Goal: Information Seeking & Learning: Learn about a topic

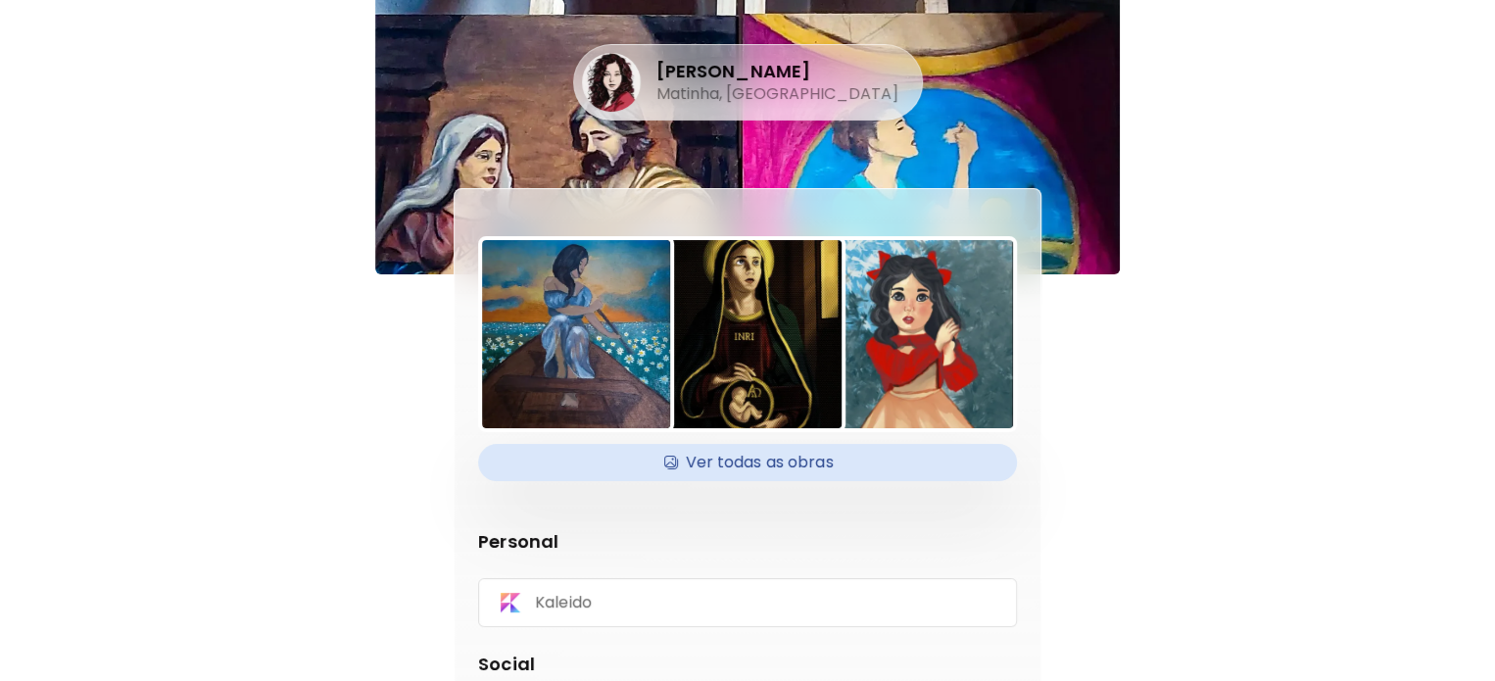
click at [780, 473] on h4 "Ver todas as obras" at bounding box center [747, 462] width 515 height 29
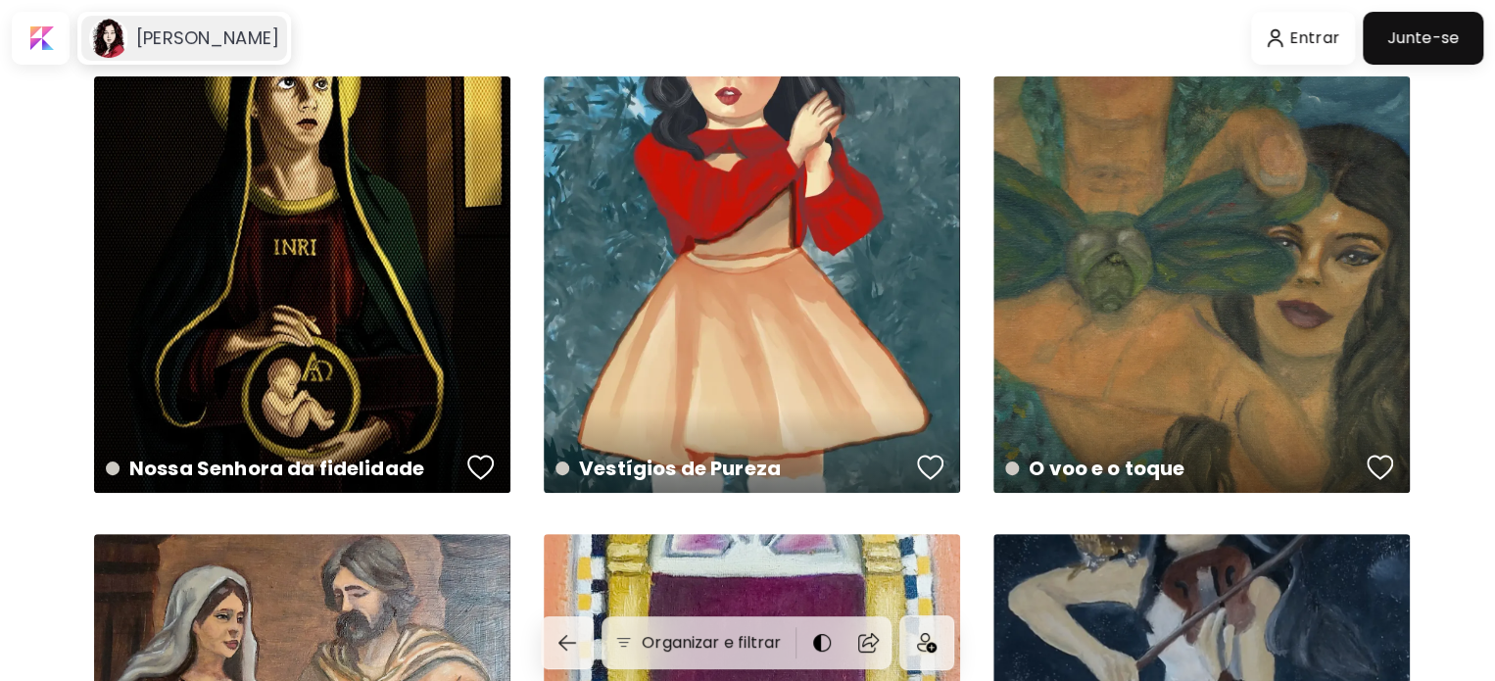
click at [196, 47] on h6 "[PERSON_NAME]" at bounding box center [207, 38] width 143 height 24
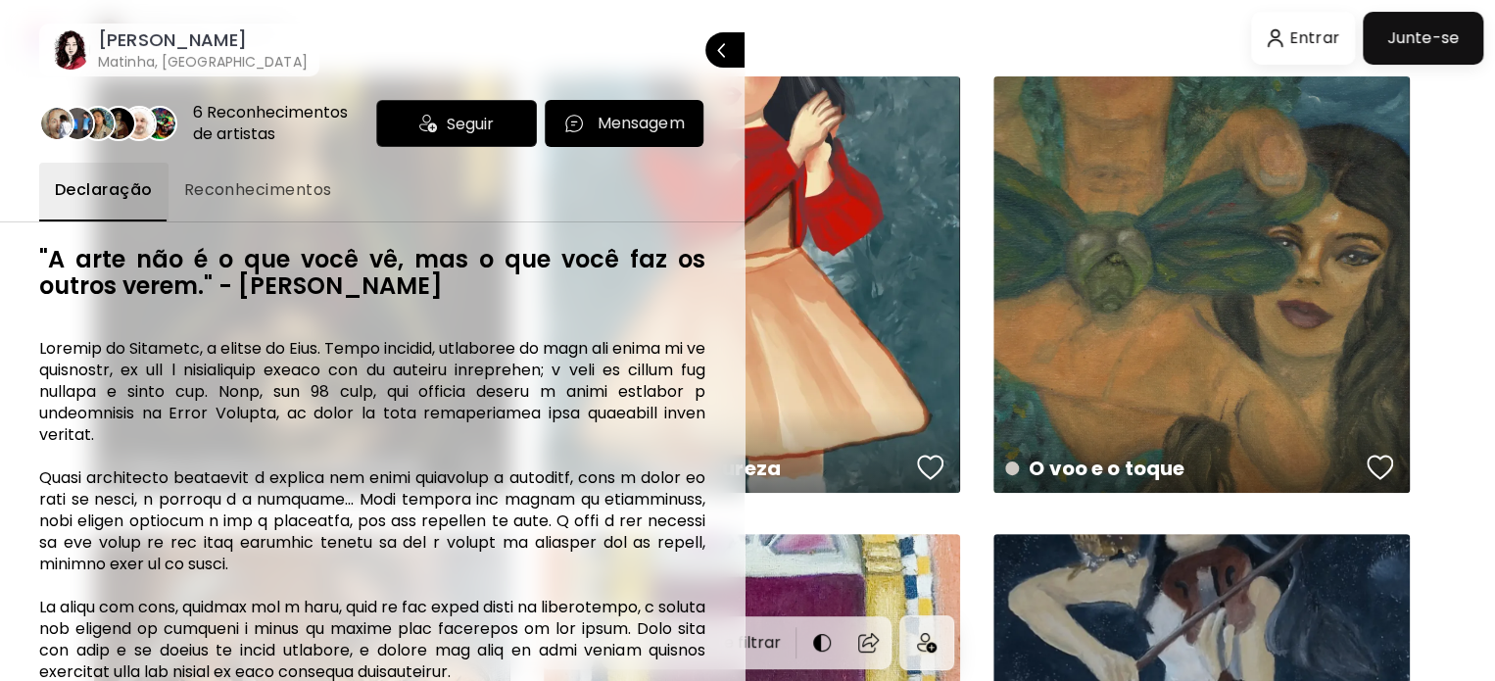
click at [257, 198] on span "Reconhecimentos" at bounding box center [258, 190] width 148 height 24
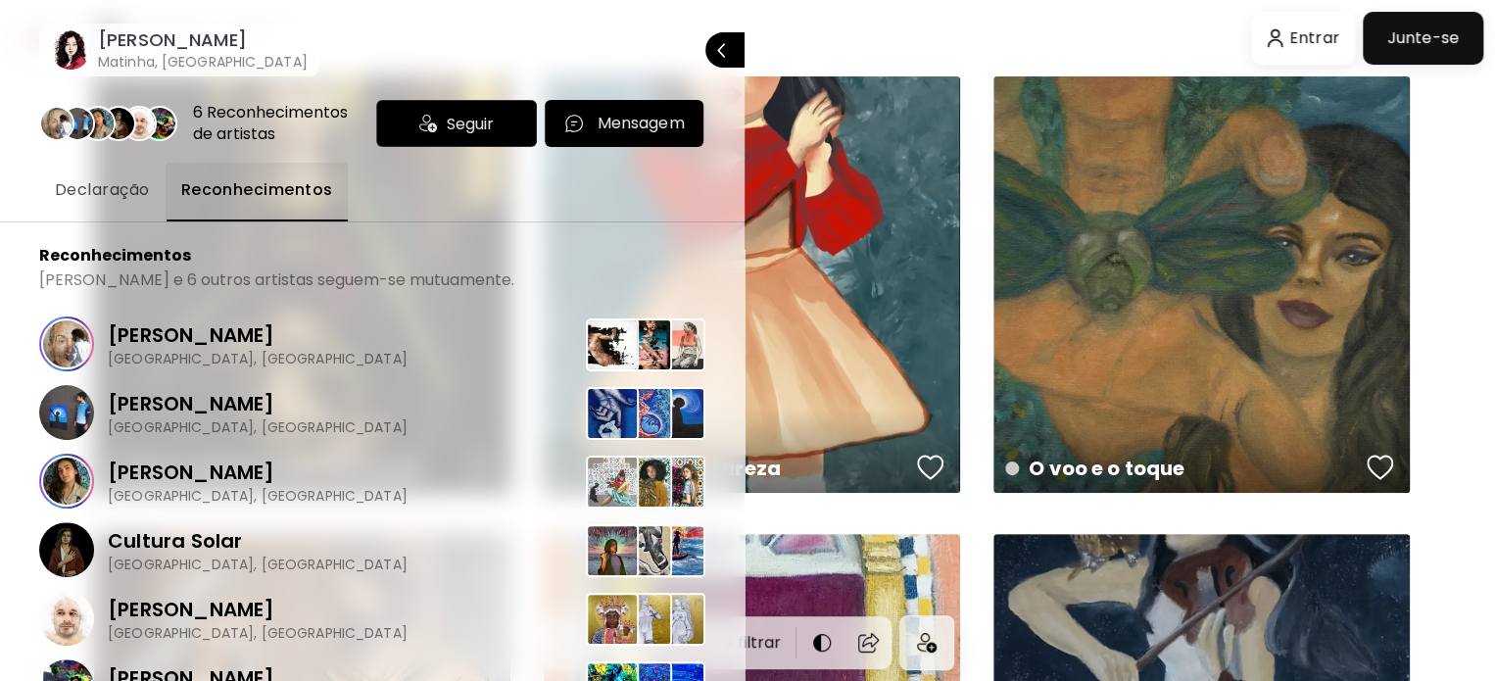
click at [97, 192] on span "Declaração" at bounding box center [102, 190] width 95 height 24
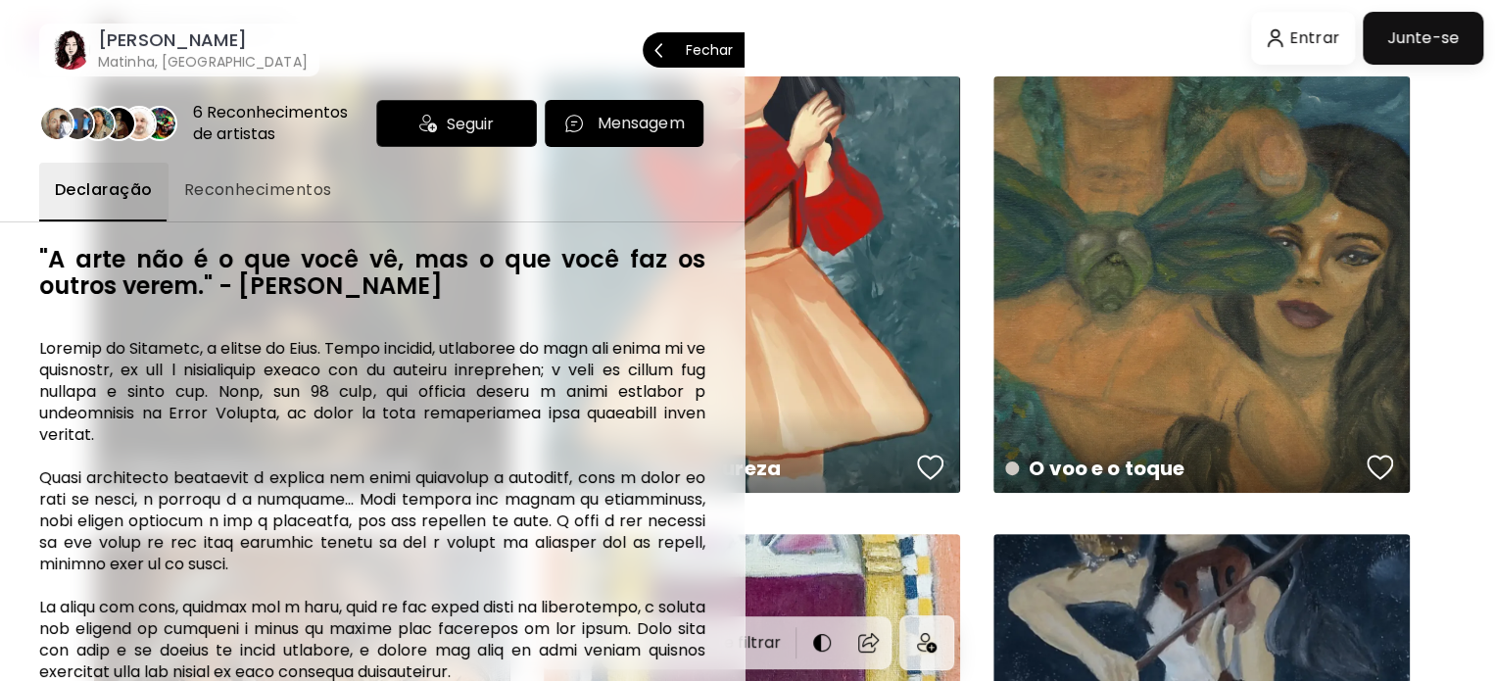
click at [717, 39] on span "Fechar" at bounding box center [693, 49] width 78 height 41
